Goal: Information Seeking & Learning: Learn about a topic

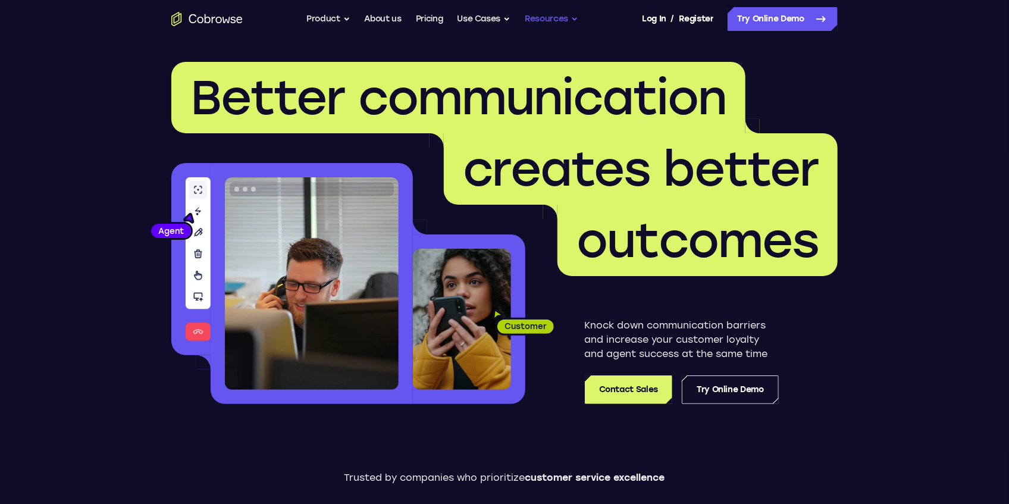
click at [552, 21] on button "Resources" at bounding box center [552, 19] width 54 height 24
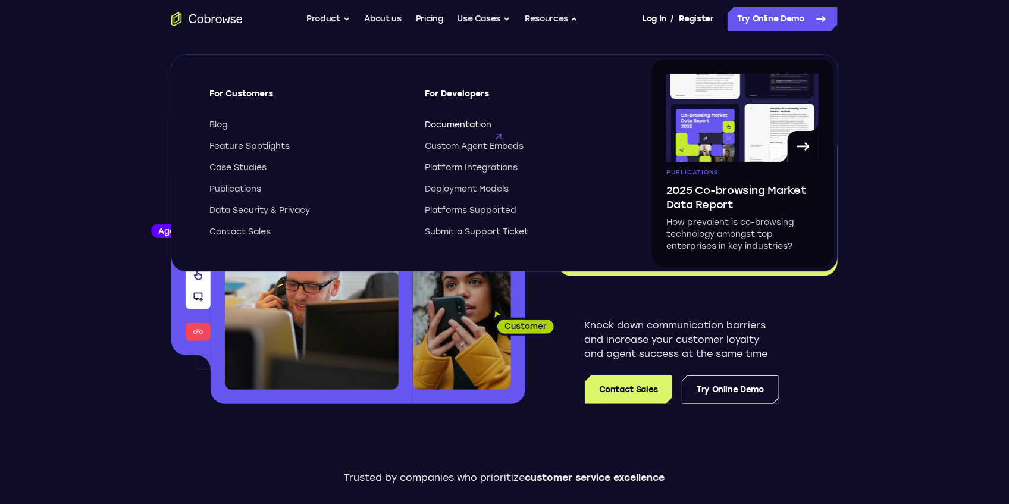
click at [450, 128] on span "Documentation" at bounding box center [458, 125] width 67 height 12
click at [330, 19] on button "Product" at bounding box center [329, 19] width 44 height 24
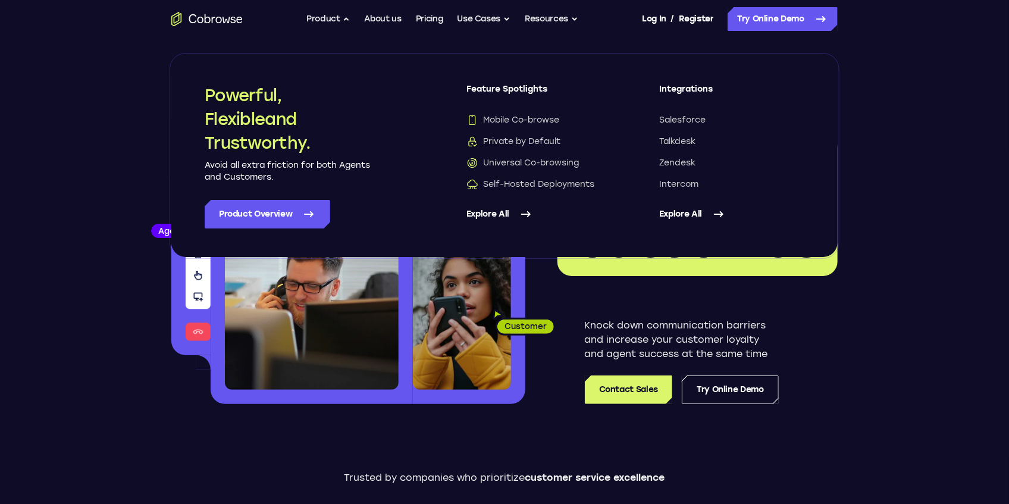
click at [680, 213] on link "Explore All" at bounding box center [731, 214] width 145 height 29
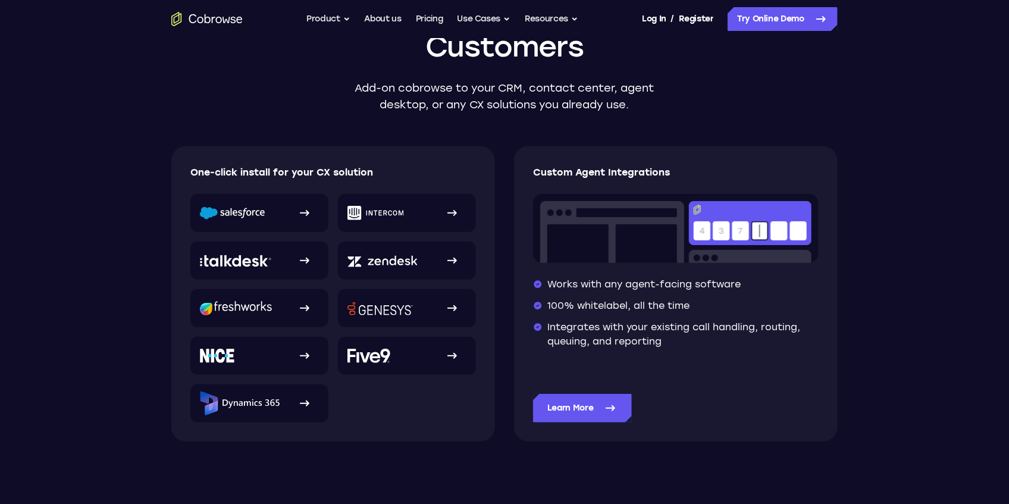
scroll to position [158, 0]
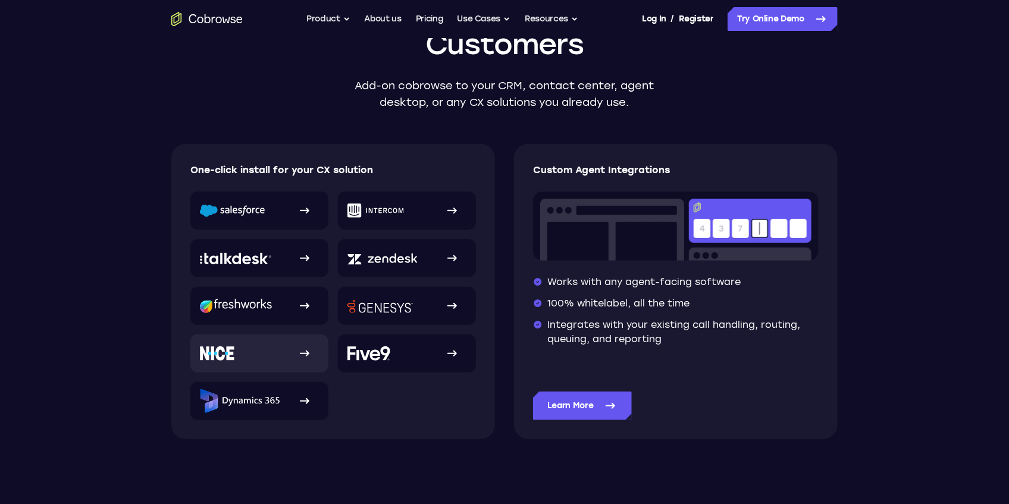
click at [229, 356] on img at bounding box center [217, 353] width 35 height 14
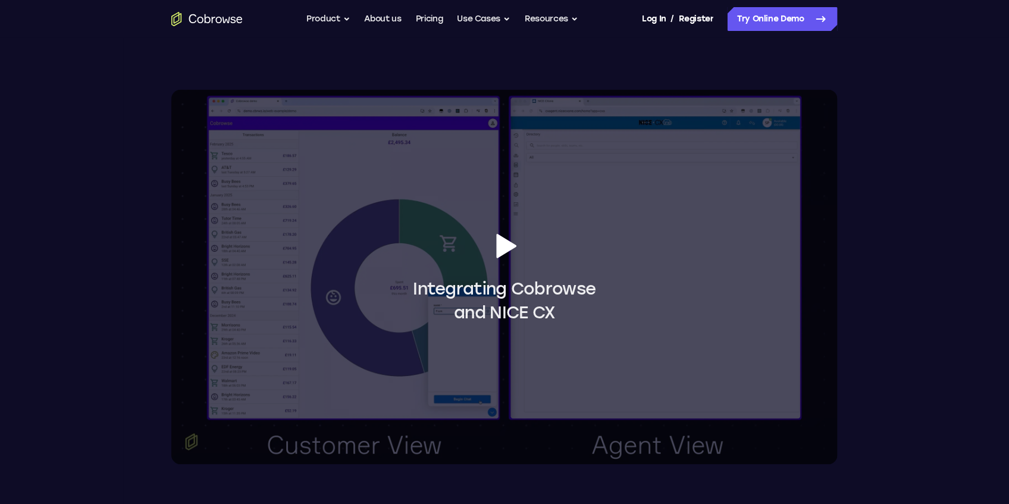
scroll to position [992, 0]
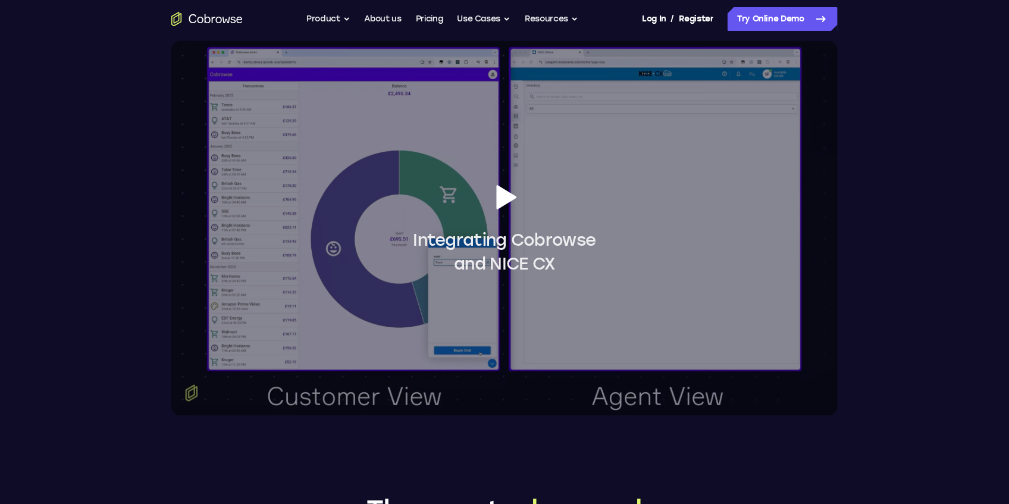
click at [700, 316] on button "Integrating Cobrowse and NICE CX" at bounding box center [504, 228] width 667 height 375
